Goal: Information Seeking & Learning: Learn about a topic

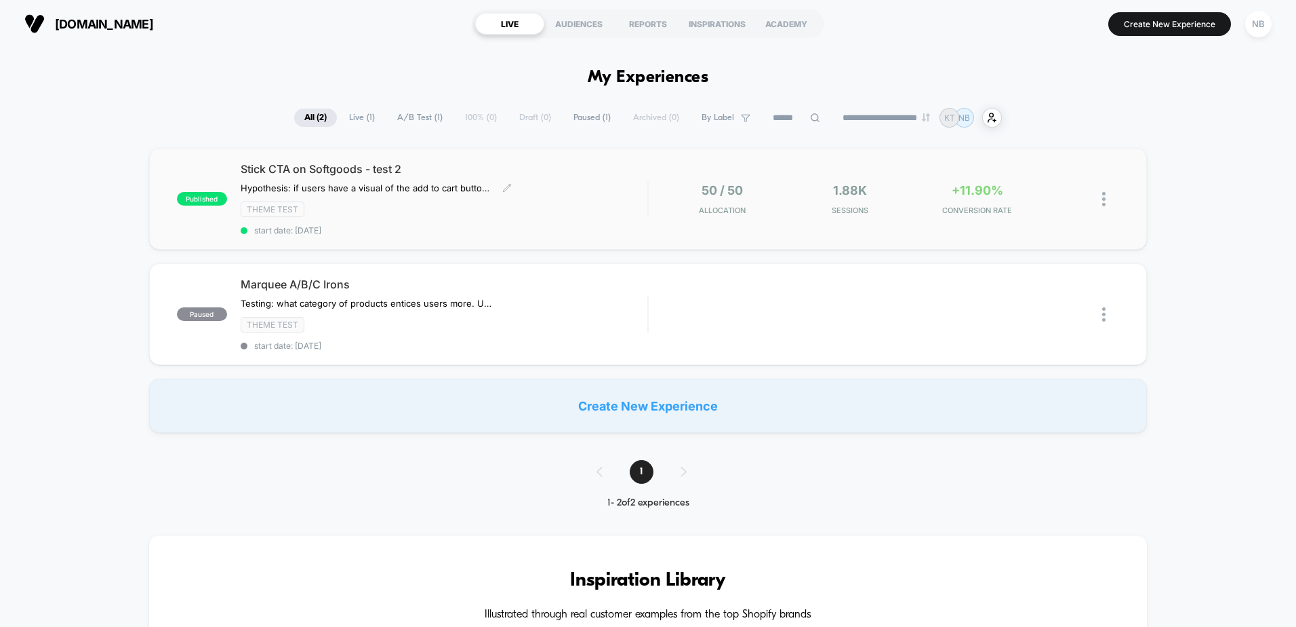
click at [588, 218] on div "Stick CTA on Softgoods - test 2 Hypothesis: if users have a visual of the add t…" at bounding box center [444, 198] width 407 height 73
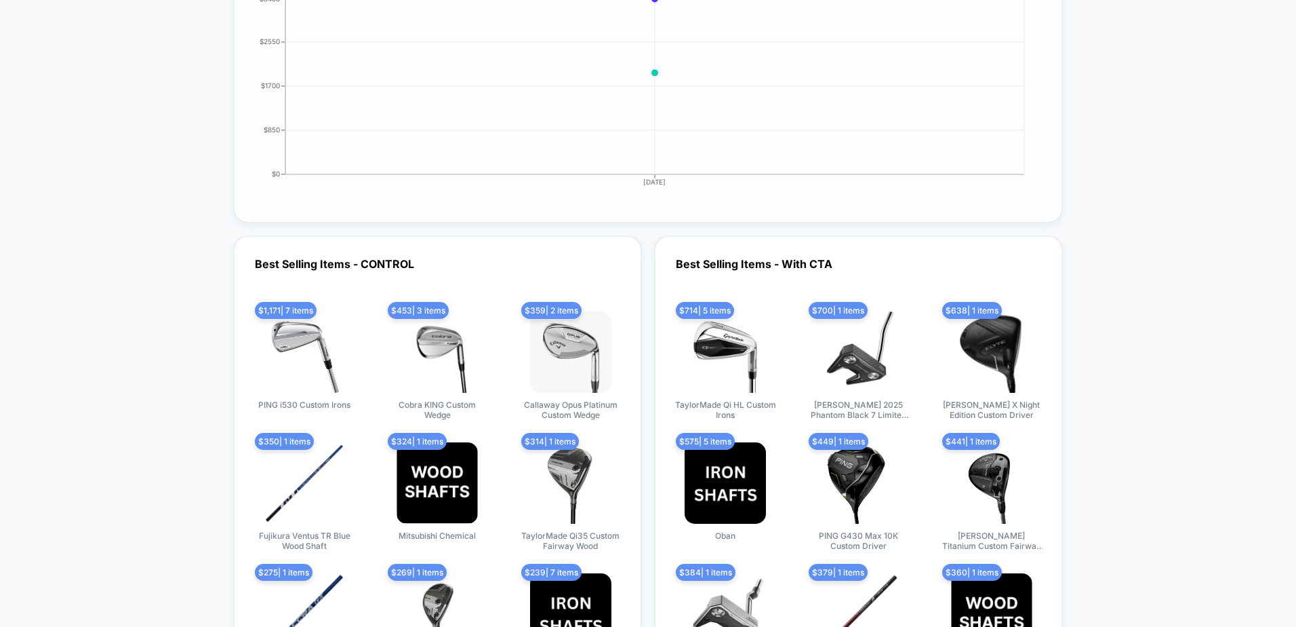
scroll to position [3594, 0]
